Goal: Navigation & Orientation: Understand site structure

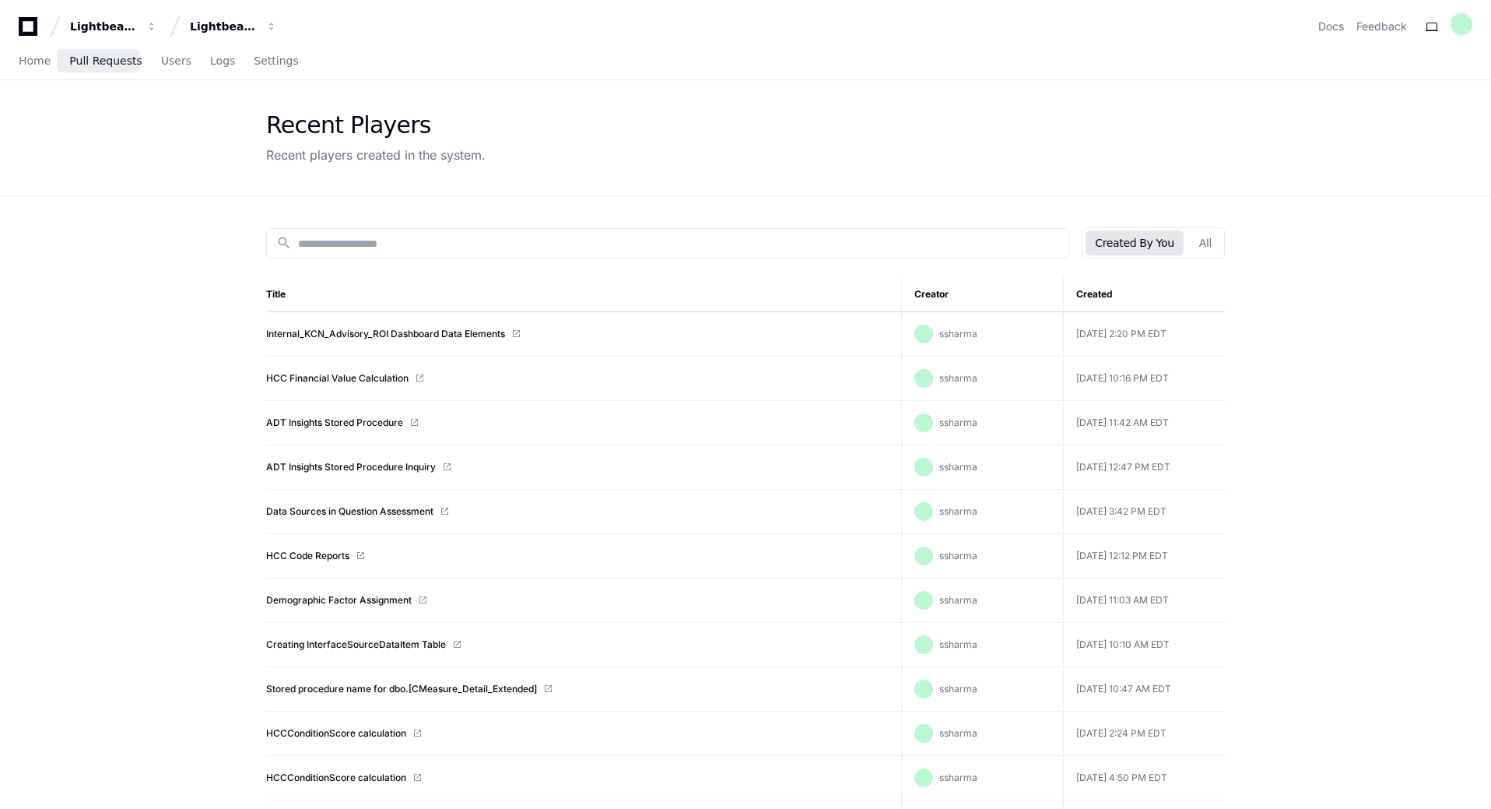
click at [93, 68] on link "Pull Requests" at bounding box center [105, 62] width 72 height 36
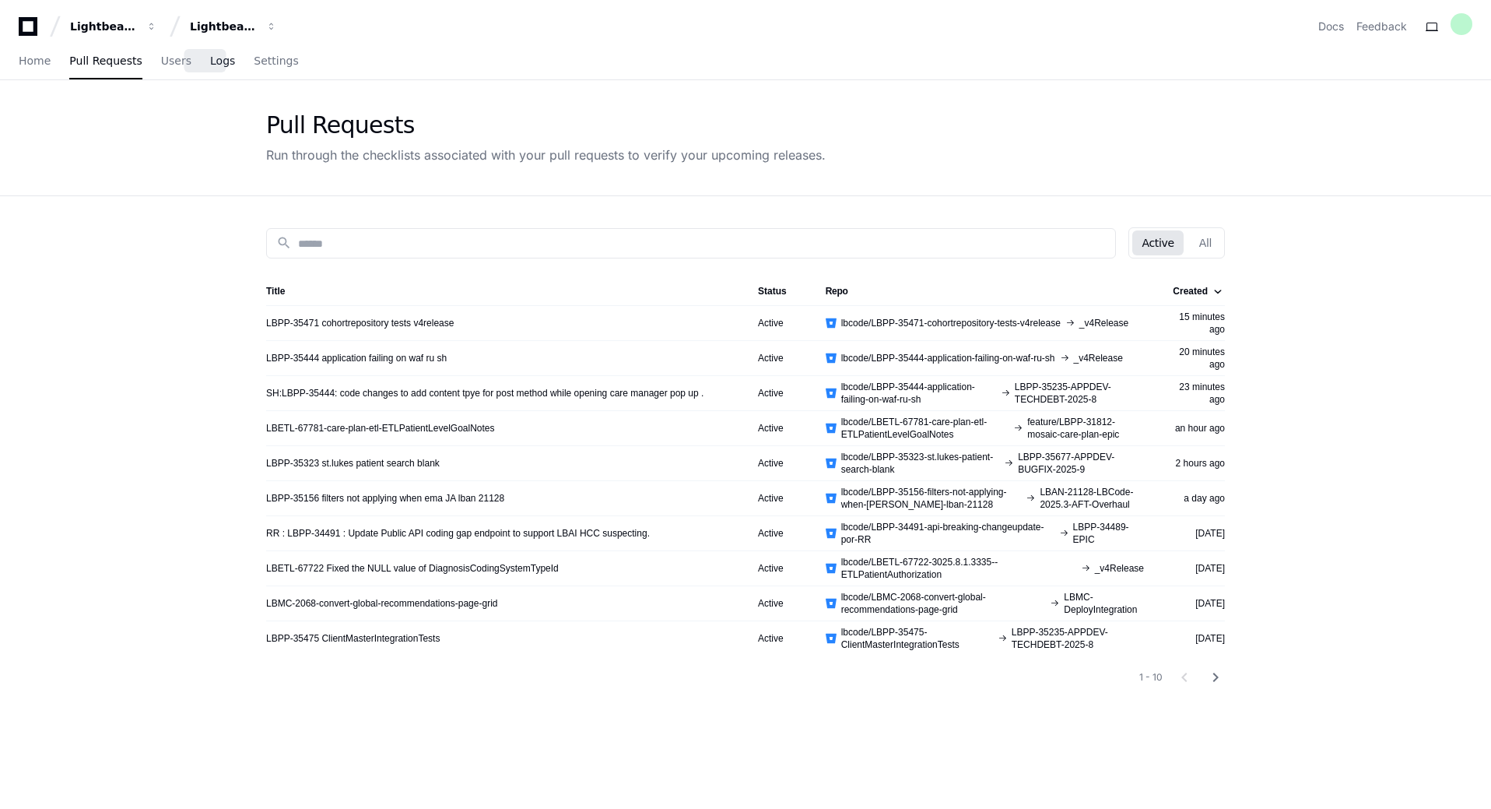
click at [210, 58] on span "Logs" at bounding box center [222, 60] width 25 height 9
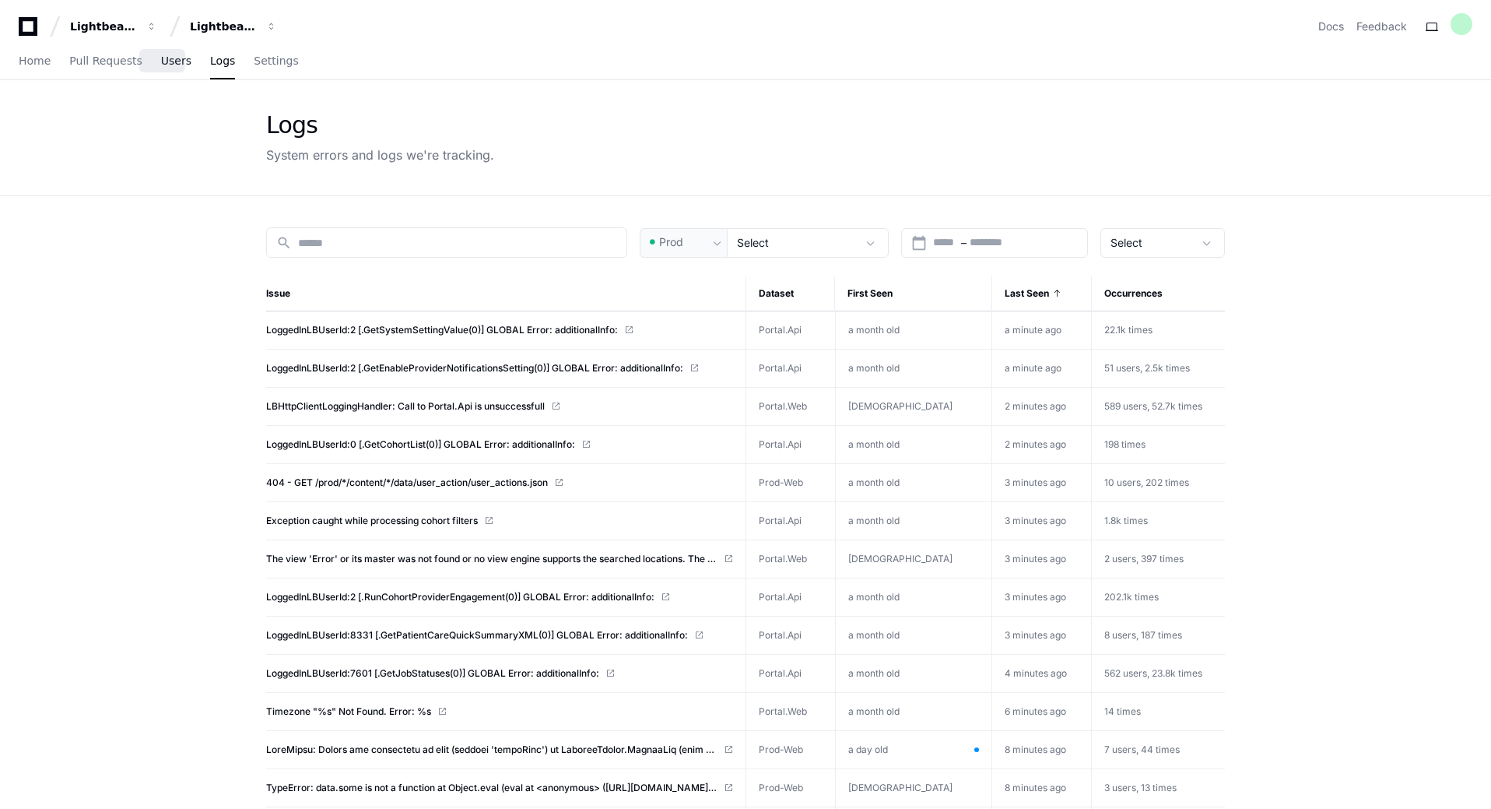
click at [161, 68] on link "Users" at bounding box center [176, 62] width 30 height 36
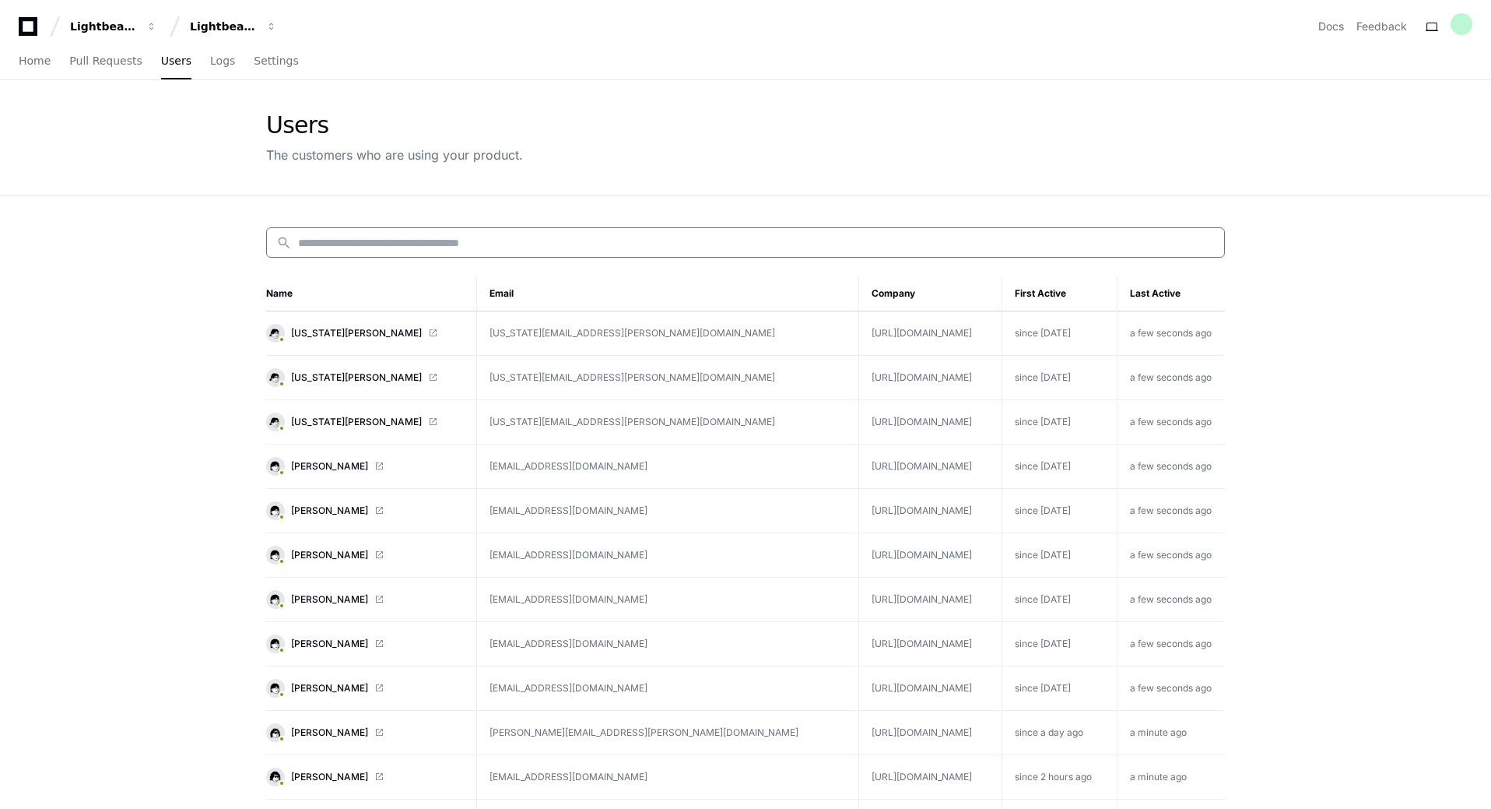
click at [532, 239] on input at bounding box center [756, 243] width 917 height 16
type input "****"
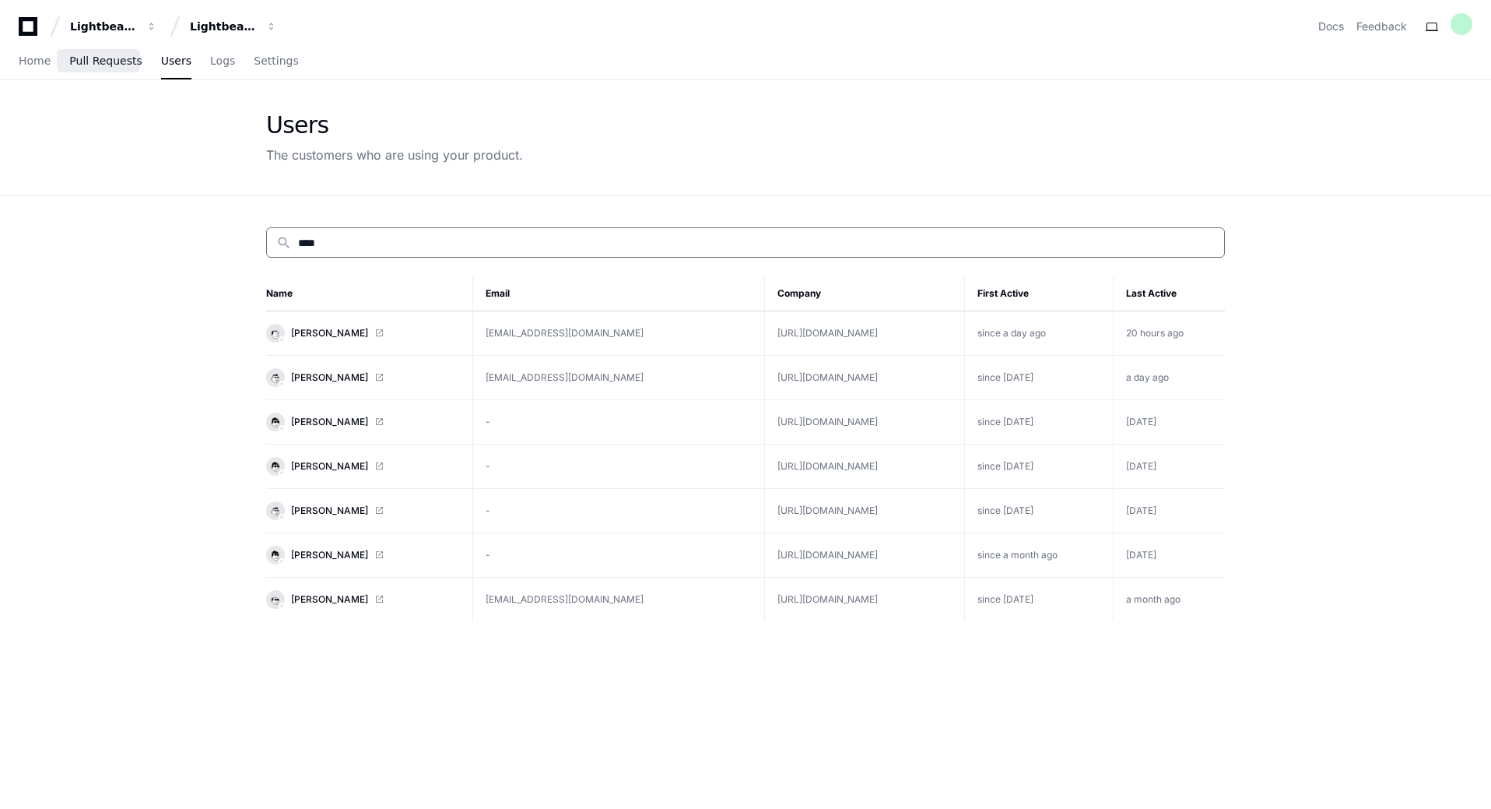
click at [104, 61] on span "Pull Requests" at bounding box center [105, 60] width 72 height 9
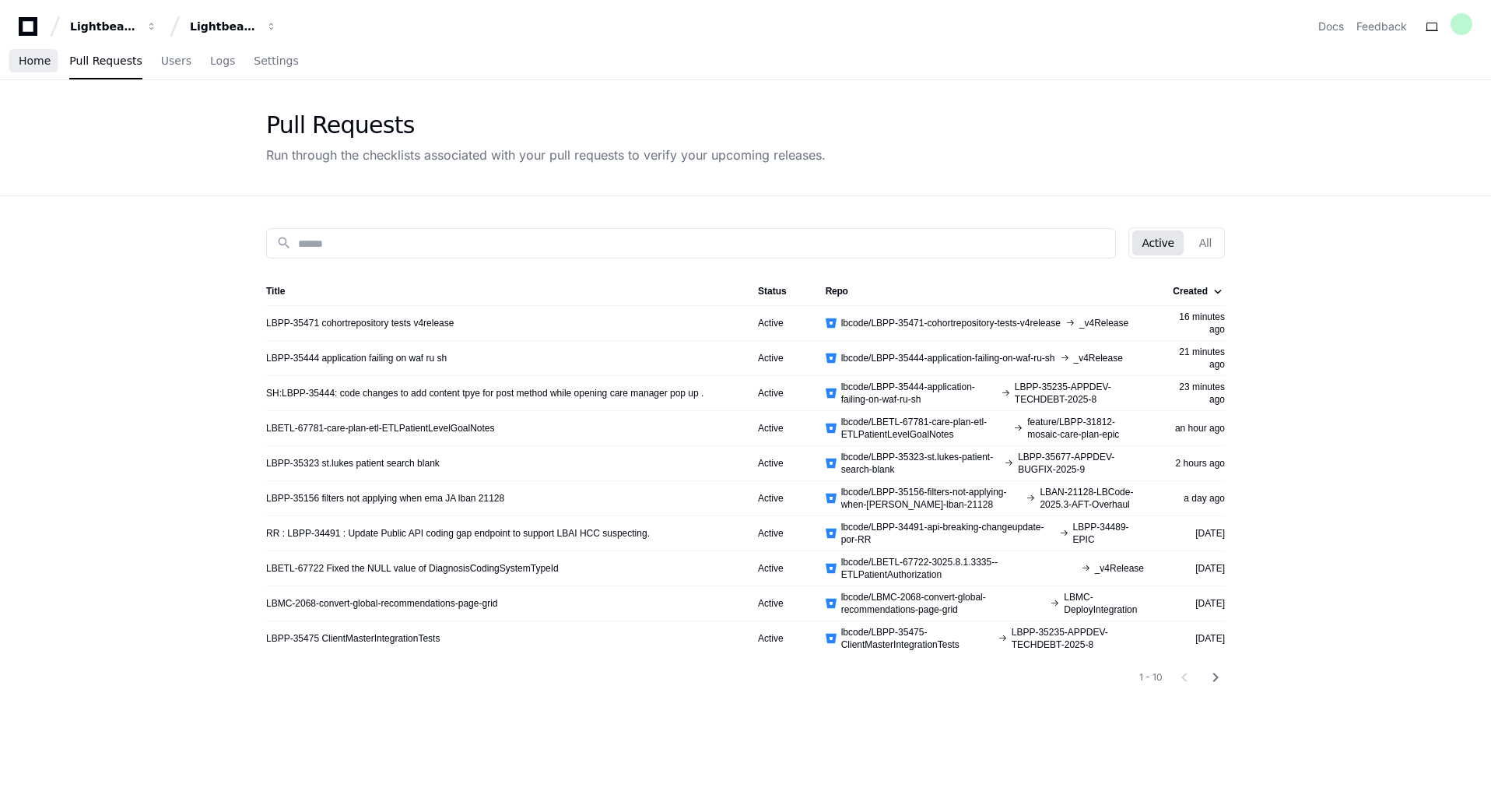
click at [39, 58] on span "Home" at bounding box center [35, 60] width 32 height 9
